Goal: Navigation & Orientation: Go to known website

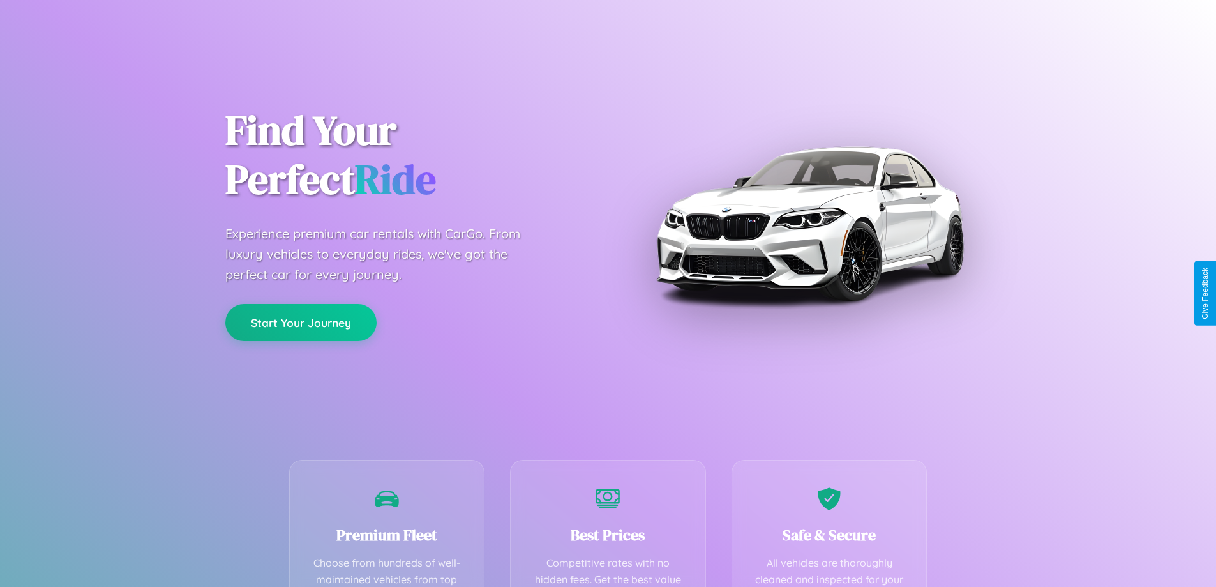
scroll to position [372, 0]
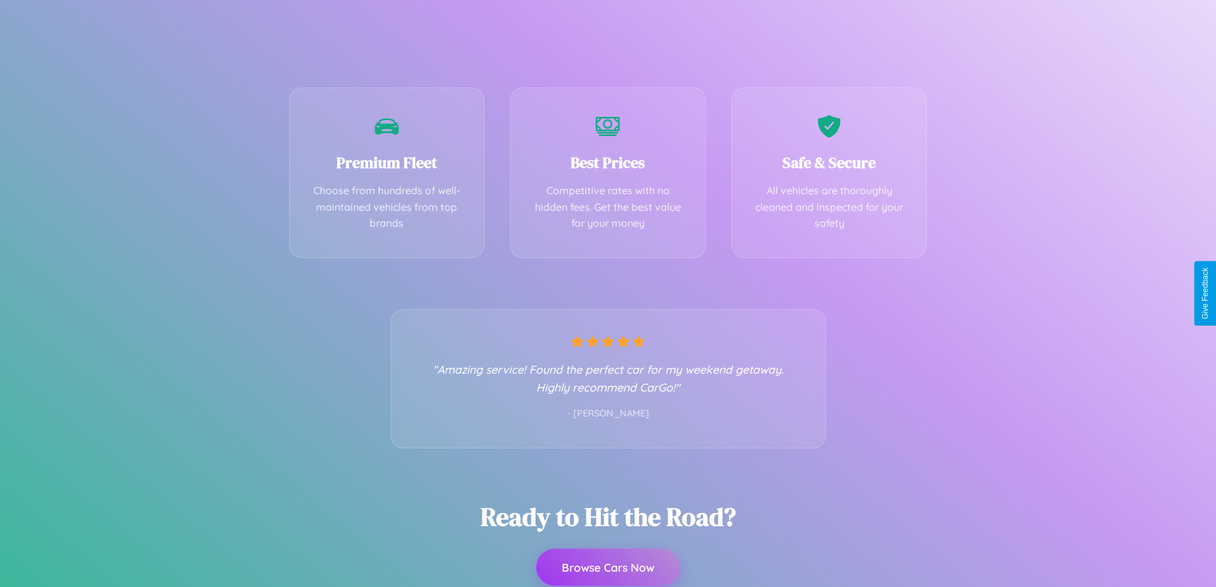
click at [608, 567] on button "Browse Cars Now" at bounding box center [608, 566] width 144 height 37
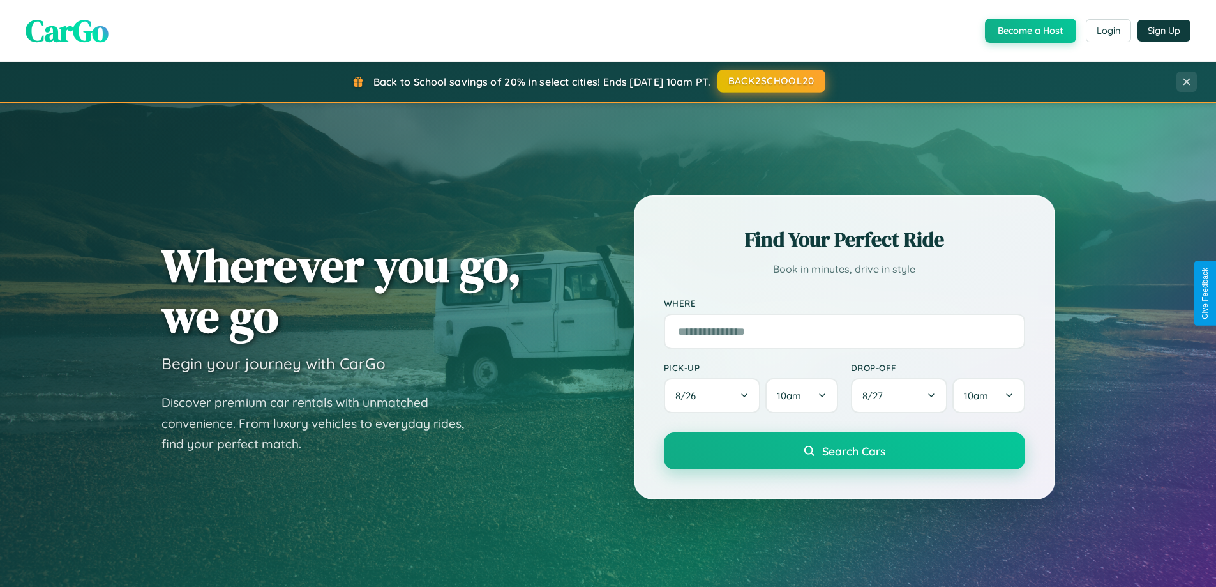
click at [771, 81] on button "BACK2SCHOOL20" at bounding box center [772, 81] width 108 height 23
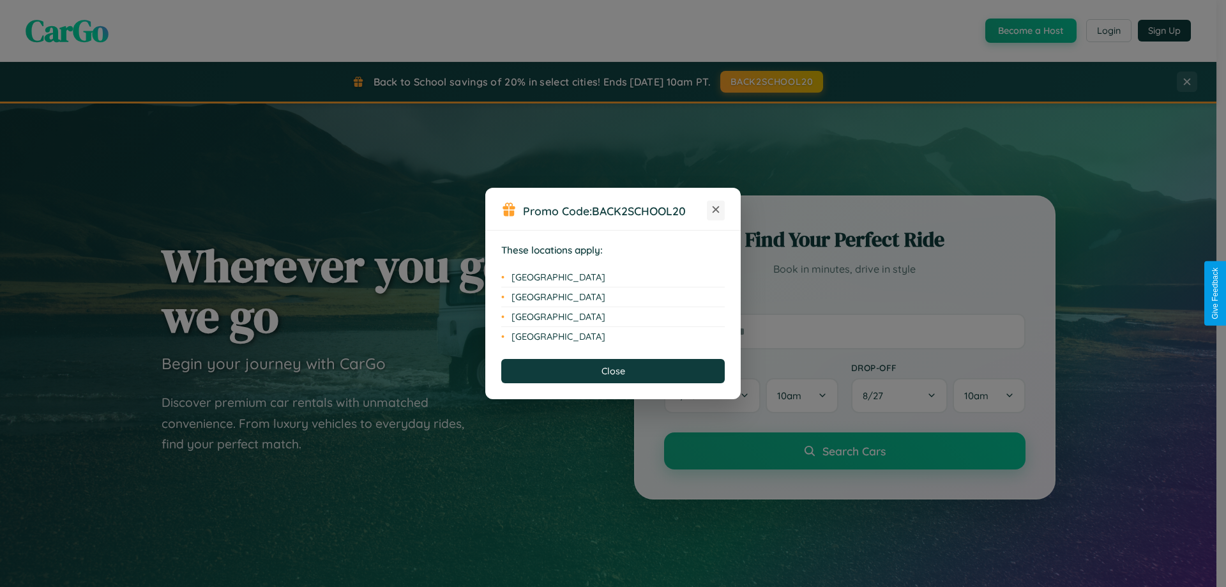
click at [716, 210] on icon at bounding box center [716, 209] width 7 height 7
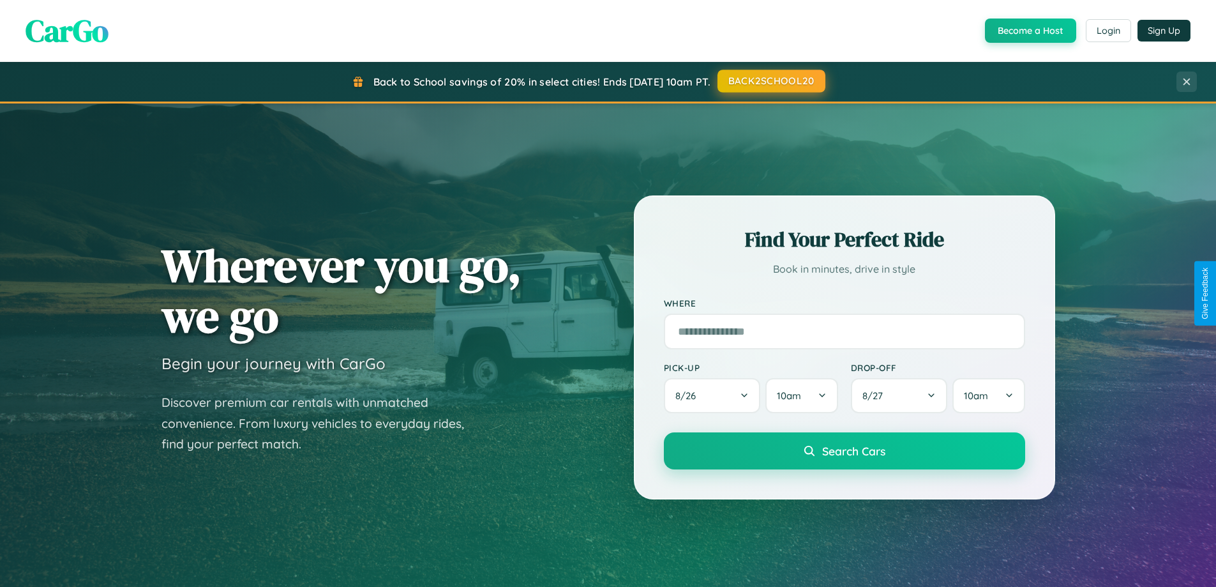
click at [771, 81] on button "BACK2SCHOOL20" at bounding box center [772, 81] width 108 height 23
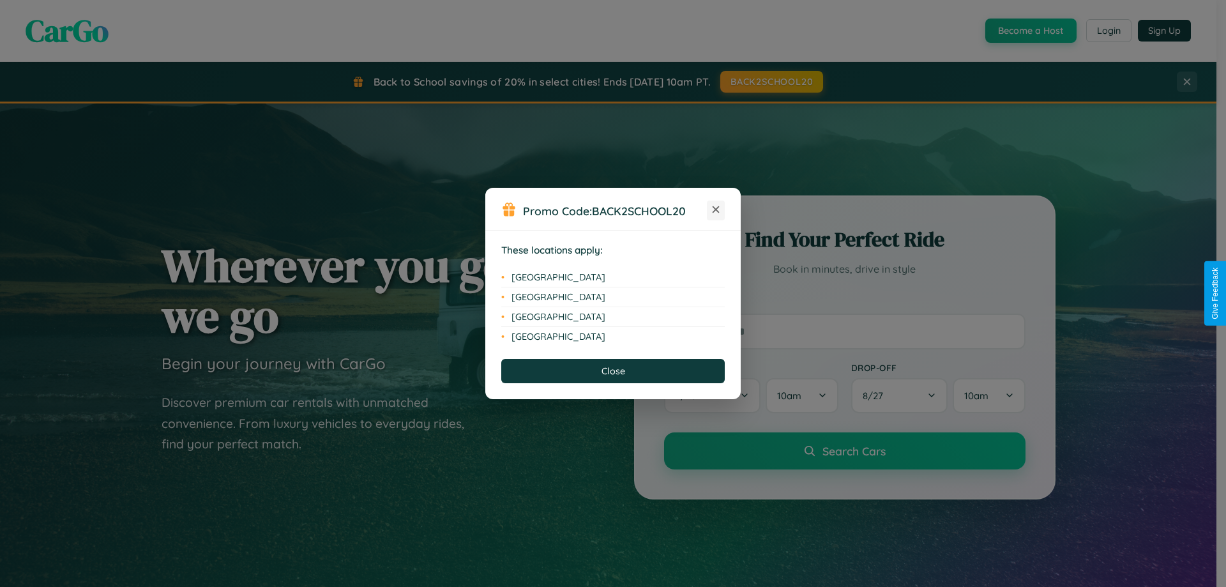
click at [716, 210] on icon at bounding box center [716, 209] width 7 height 7
